Goal: Use online tool/utility: Utilize a website feature to perform a specific function

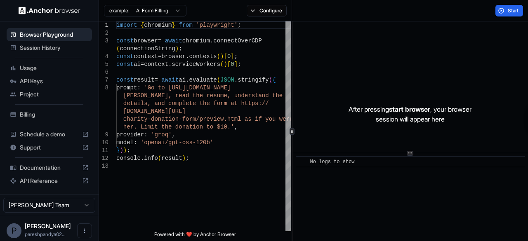
click at [170, 15] on body "Browser Playground Session History Usage API Keys Project Billing Schedule a de…" at bounding box center [264, 120] width 528 height 241
click at [174, 5] on html "Browser Playground Session History Usage API Keys Project Billing Schedule a de…" at bounding box center [264, 120] width 528 height 241
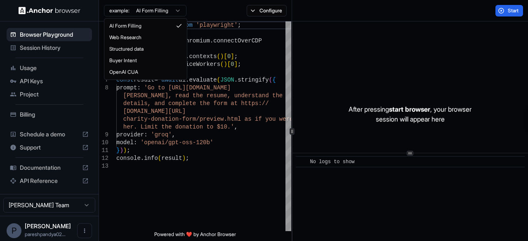
click at [174, 7] on html "Browser Playground Session History Usage API Keys Project Billing Schedule a de…" at bounding box center [264, 120] width 528 height 241
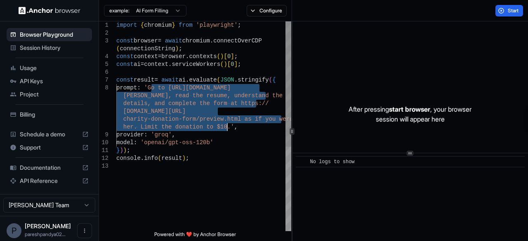
drag, startPoint x: 152, startPoint y: 87, endPoint x: 246, endPoint y: 127, distance: 101.7
click at [247, 127] on div "her. Limit the donation to $10.' , provider : 'groq' , model : 'openai/gpt-oss-…" at bounding box center [203, 196] width 175 height 351
click at [509, 13] on span "Start" at bounding box center [514, 10] width 12 height 7
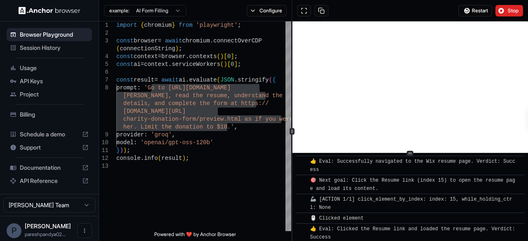
scroll to position [143, 0]
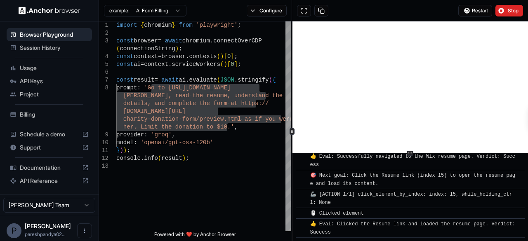
click at [502, 12] on button "Stop" at bounding box center [509, 11] width 28 height 12
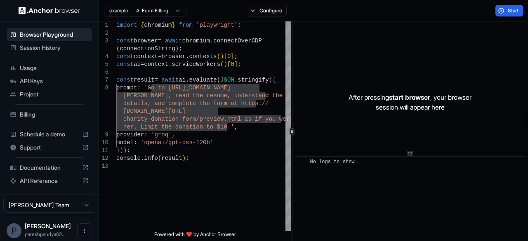
scroll to position [0, 0]
click at [171, 145] on div "her. Limit the donation to $10.' , provider : 'groq' , model : 'openai/gpt-oss-…" at bounding box center [203, 196] width 175 height 351
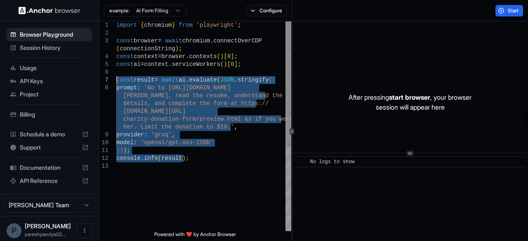
drag, startPoint x: 205, startPoint y: 160, endPoint x: 87, endPoint y: 78, distance: 143.5
click at [116, 78] on div "her. Limit the donation to $10.' , provider : 'groq' , model : 'openai/gpt-oss-…" at bounding box center [203, 196] width 175 height 351
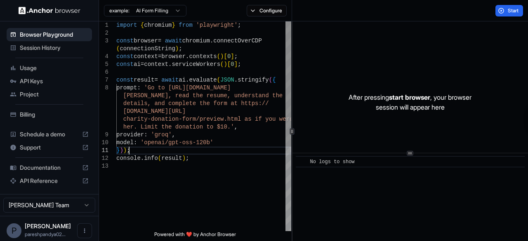
click at [215, 147] on div "her. Limit the donation to $10.' , provider : 'groq' , model : 'openai/gpt-oss-…" at bounding box center [203, 196] width 175 height 351
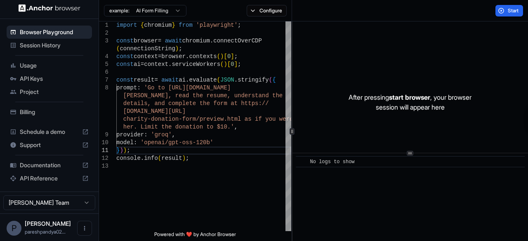
click at [38, 166] on span "Documentation" at bounding box center [49, 165] width 59 height 8
click at [508, 12] on span "Start" at bounding box center [514, 10] width 12 height 7
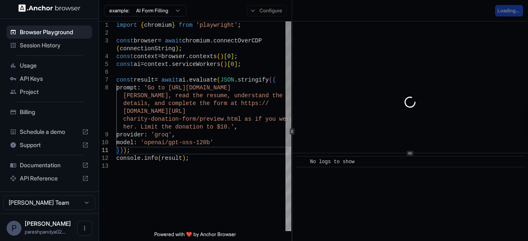
click at [192, 71] on div "**********" at bounding box center [313, 131] width 429 height 220
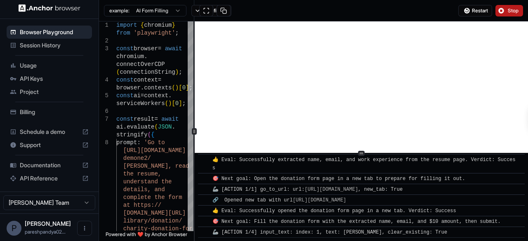
scroll to position [338, 0]
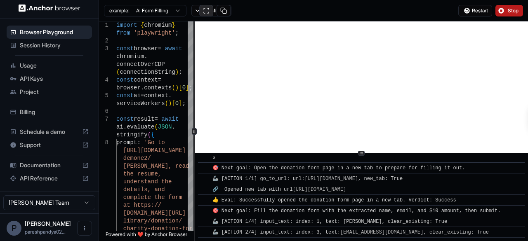
click at [209, 8] on button at bounding box center [206, 11] width 14 height 12
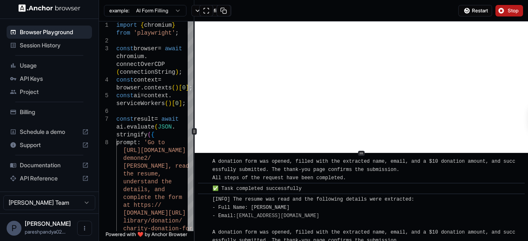
scroll to position [528, 0]
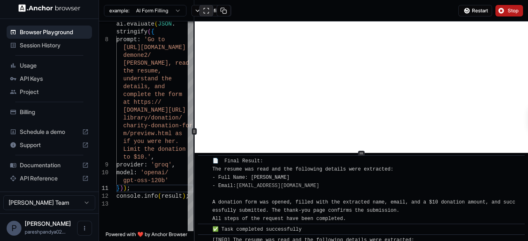
click at [205, 8] on button at bounding box center [206, 11] width 14 height 12
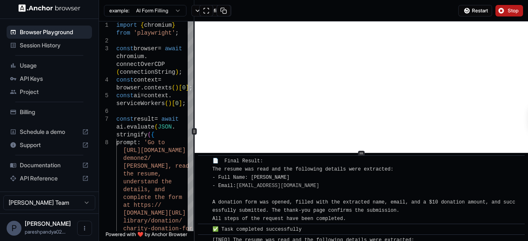
click at [166, 13] on html "**********" at bounding box center [264, 120] width 528 height 241
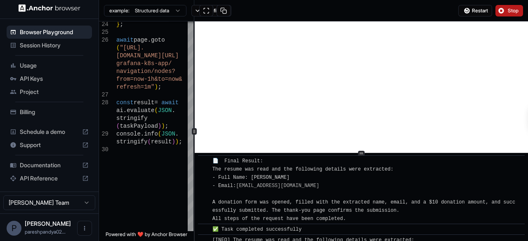
click at [497, 11] on button "Stop" at bounding box center [509, 11] width 28 height 12
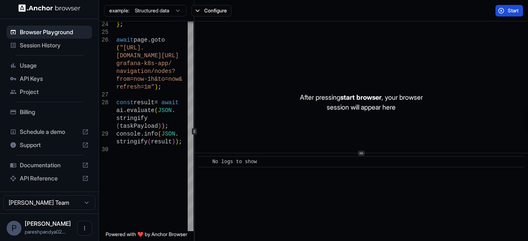
click at [499, 9] on button "Start" at bounding box center [509, 11] width 28 height 12
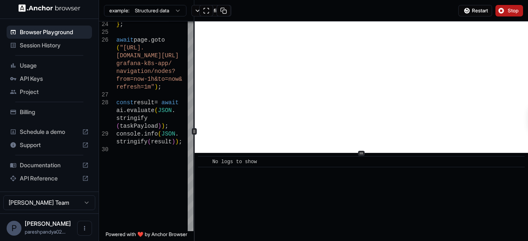
click at [503, 5] on button "Stop" at bounding box center [509, 11] width 28 height 12
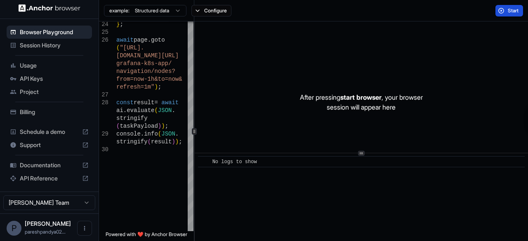
click at [506, 13] on button "Start" at bounding box center [509, 11] width 28 height 12
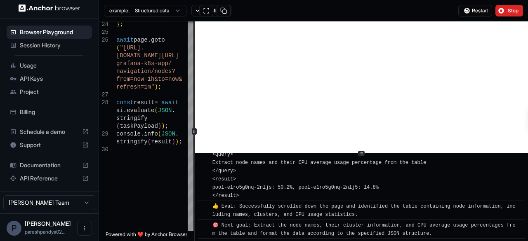
scroll to position [829, 0]
click at [514, 9] on span "Stop" at bounding box center [514, 10] width 12 height 7
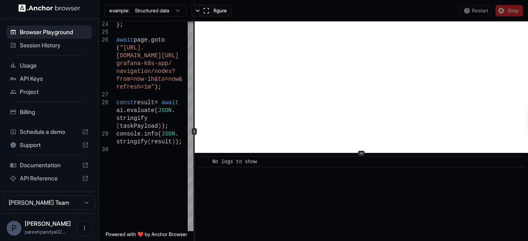
scroll to position [0, 0]
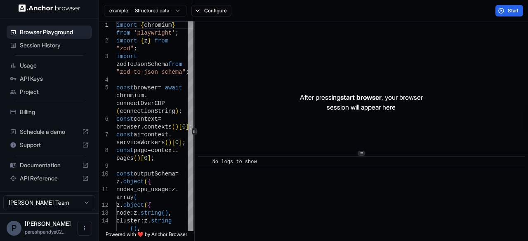
click at [164, 16] on div "example: Structured data" at bounding box center [142, 10] width 87 height 15
click at [171, 10] on html "**********" at bounding box center [264, 120] width 528 height 241
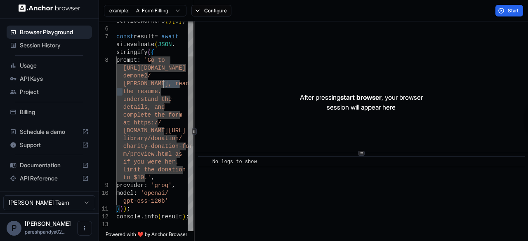
drag, startPoint x: 121, startPoint y: 92, endPoint x: 162, endPoint y: 94, distance: 40.9
click at [165, 83] on div "ai . evaluate ( JSON . stringify ( { prompt : 'Go to [URL][DOMAIN_NAME] demone2…" at bounding box center [154, 185] width 77 height 492
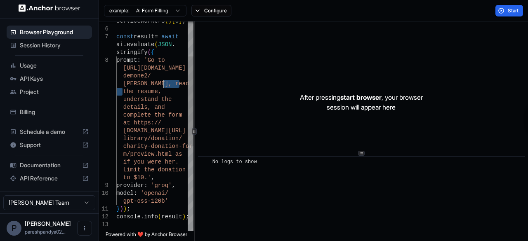
type textarea "**********"
drag, startPoint x: 173, startPoint y: 122, endPoint x: 180, endPoint y: 160, distance: 37.8
click at [173, 122] on div "ai . evaluate ( JSON . stringify ( { prompt : 'Go to [URL][DOMAIN_NAME] demone2…" at bounding box center [154, 185] width 77 height 492
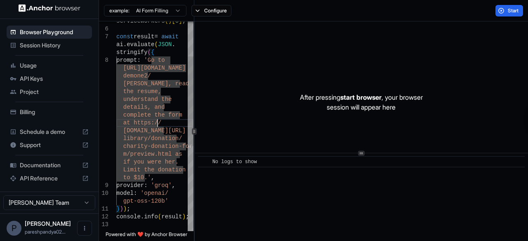
click at [148, 131] on div "ai . evaluate ( JSON . stringify ( { prompt : 'Go to [URL][DOMAIN_NAME] demone2…" at bounding box center [154, 185] width 77 height 492
